Goal: Task Accomplishment & Management: Use online tool/utility

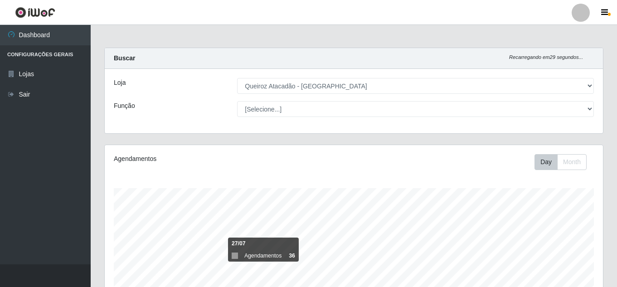
select select "462"
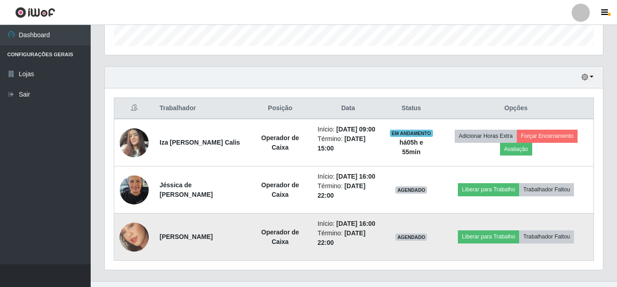
scroll to position [188, 499]
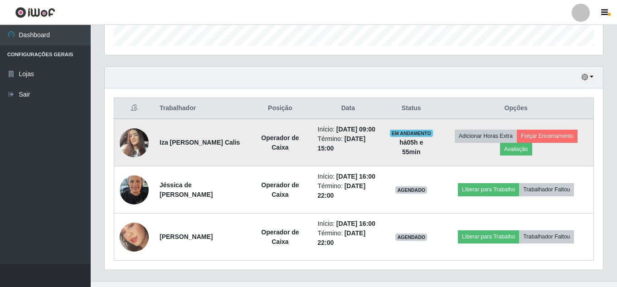
click at [140, 149] on img at bounding box center [134, 142] width 29 height 39
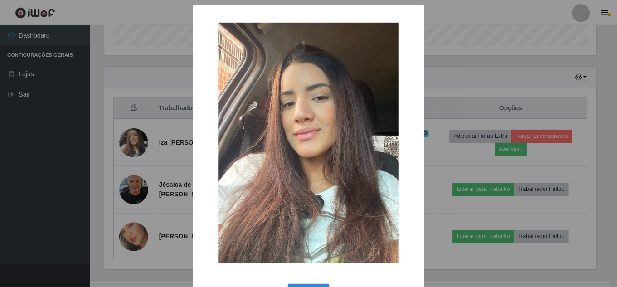
scroll to position [34, 0]
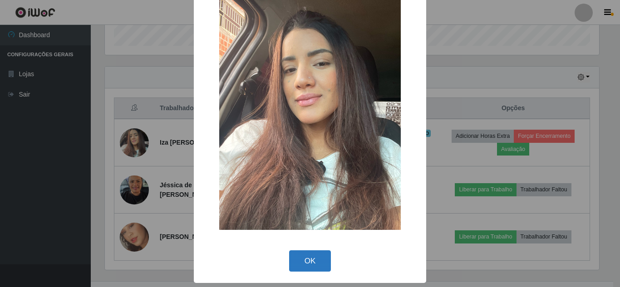
click at [303, 257] on button "OK" at bounding box center [310, 260] width 42 height 21
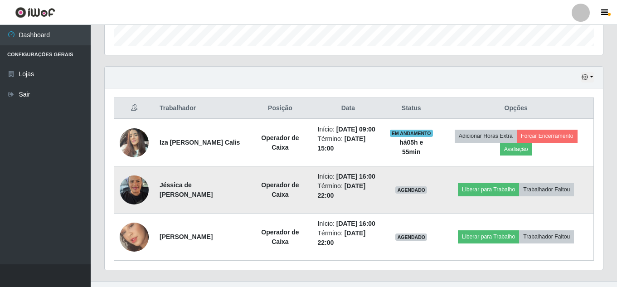
scroll to position [188, 499]
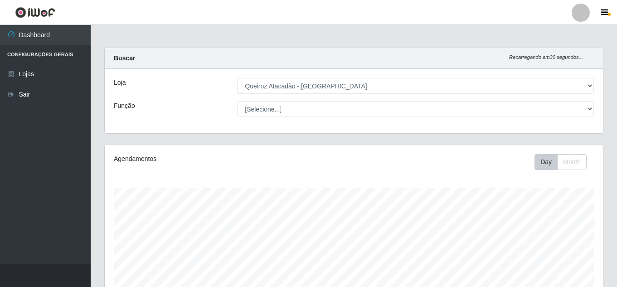
select select "462"
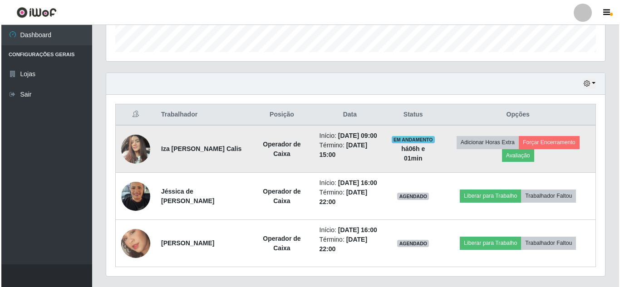
scroll to position [188, 499]
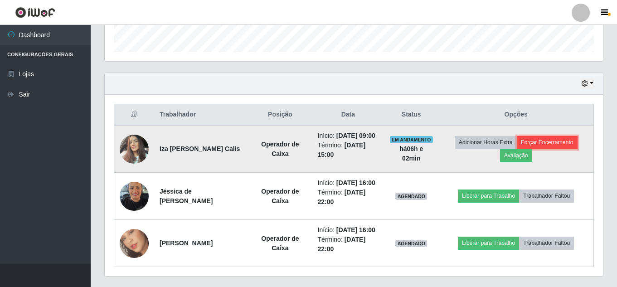
click at [565, 149] on button "Forçar Encerramento" at bounding box center [547, 142] width 61 height 13
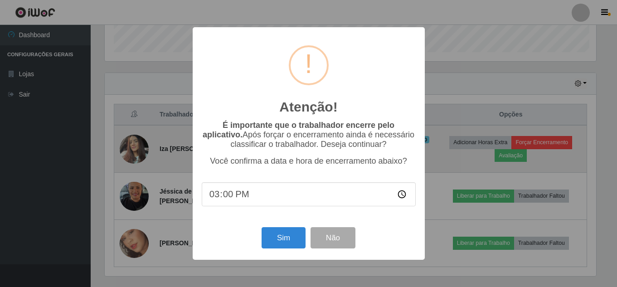
scroll to position [188, 494]
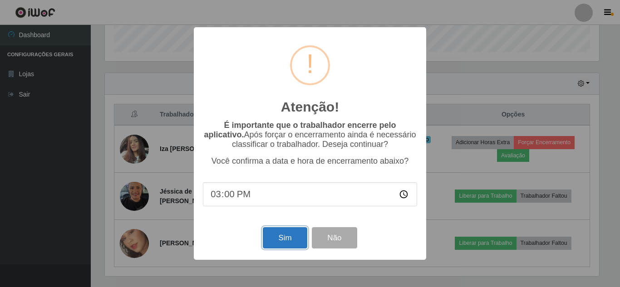
click at [286, 238] on button "Sim" at bounding box center [285, 237] width 44 height 21
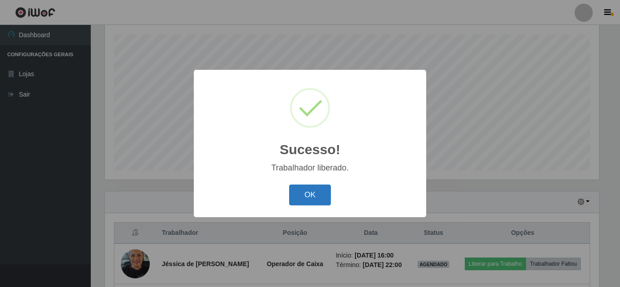
click at [311, 196] on button "OK" at bounding box center [310, 195] width 42 height 21
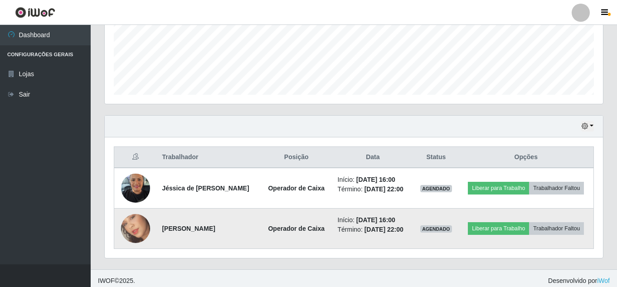
scroll to position [248, 0]
